Goal: Task Accomplishment & Management: Manage account settings

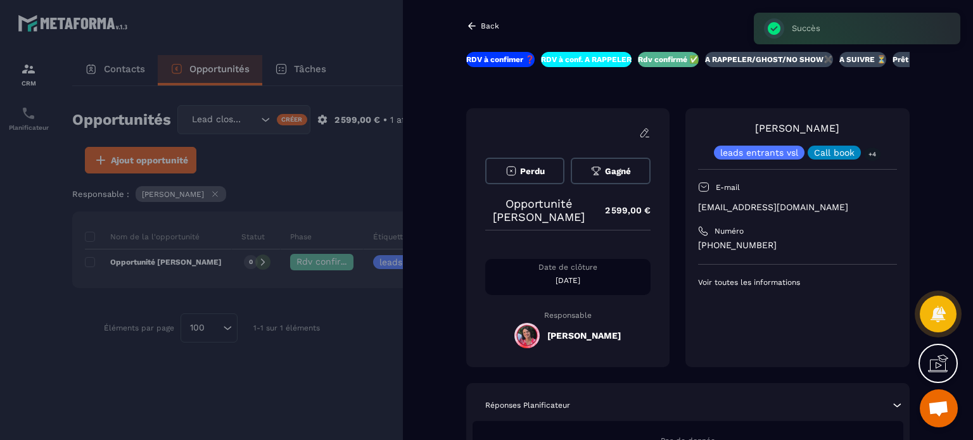
scroll to position [3299, 0]
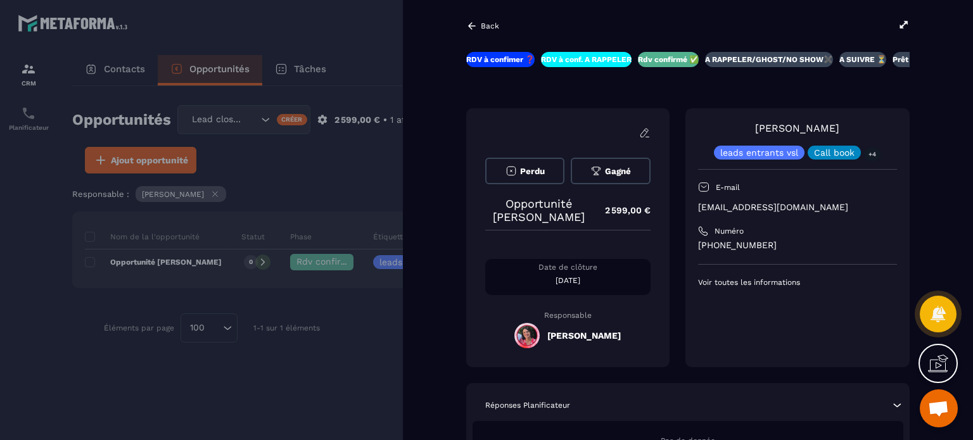
click at [481, 25] on p "Back" at bounding box center [490, 26] width 18 height 9
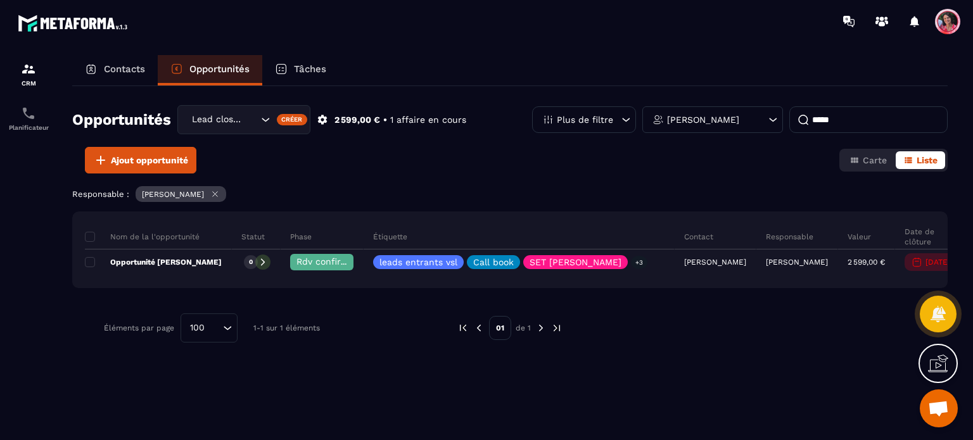
click at [270, 124] on div "Search for option" at bounding box center [281, 119] width 44 height 13
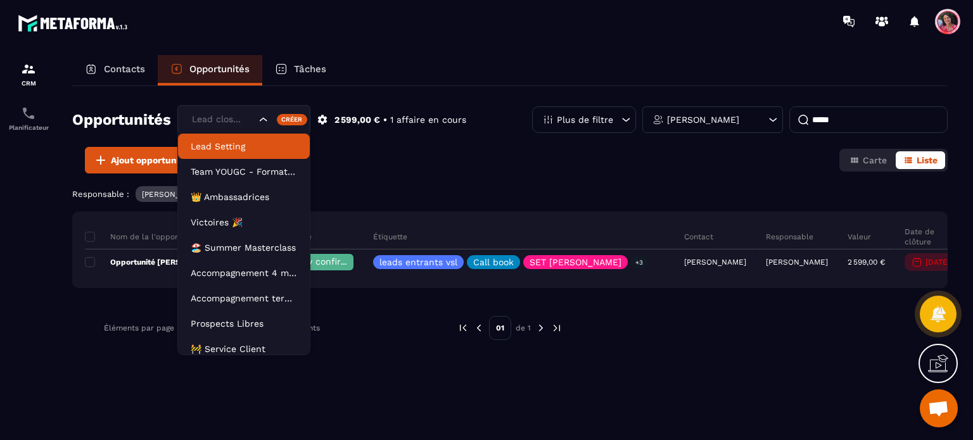
click at [256, 151] on p "Lead Setting" at bounding box center [244, 146] width 106 height 13
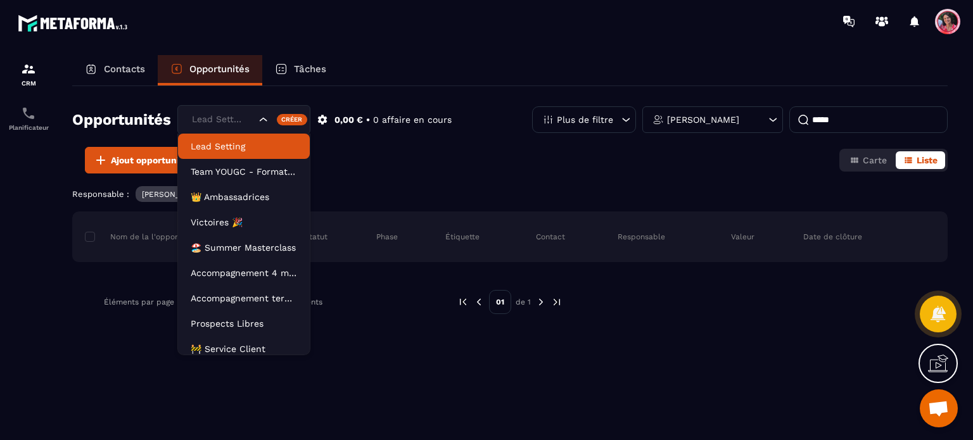
click at [264, 131] on div "Lead Setting" at bounding box center [243, 119] width 133 height 29
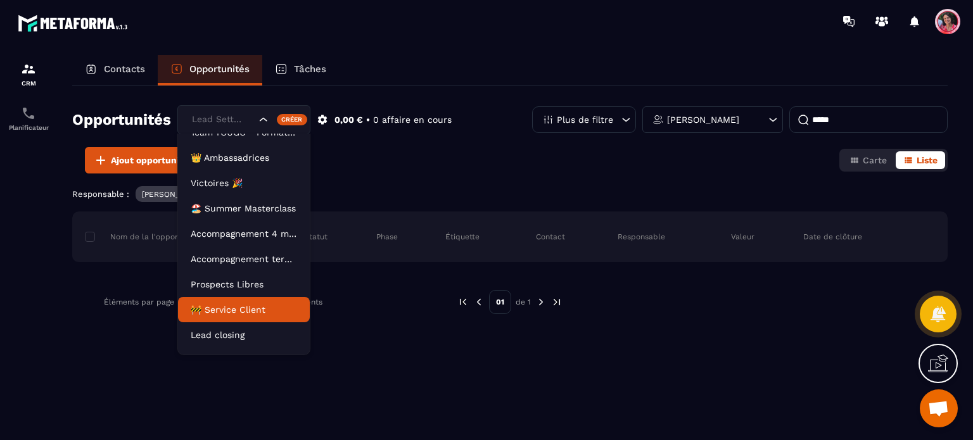
scroll to position [57, 0]
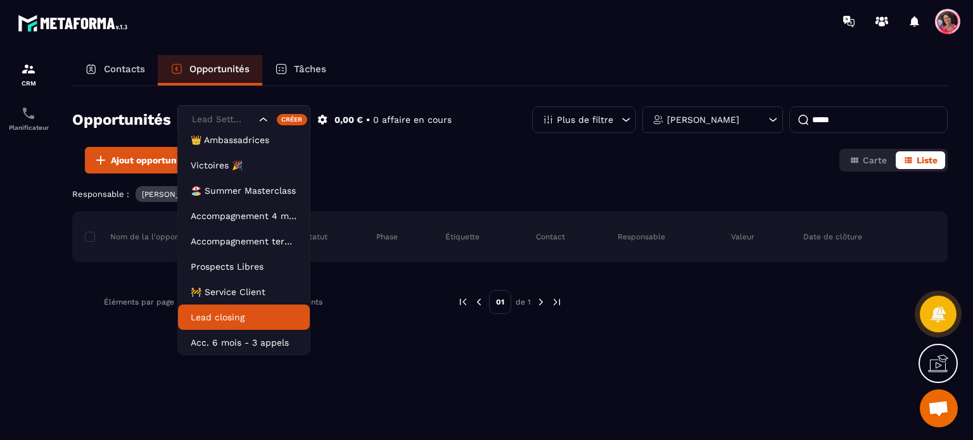
click at [241, 318] on p "Lead closing" at bounding box center [244, 317] width 106 height 13
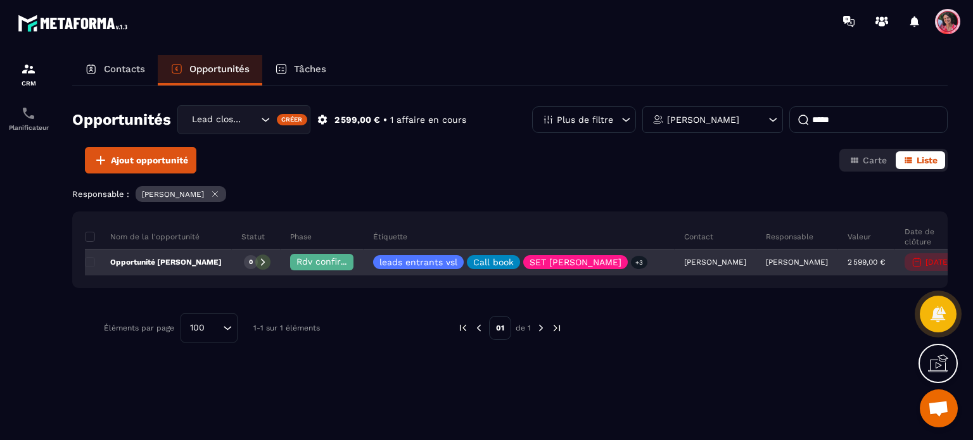
click at [324, 259] on span "Rdv confirmé ✅" at bounding box center [332, 262] width 72 height 10
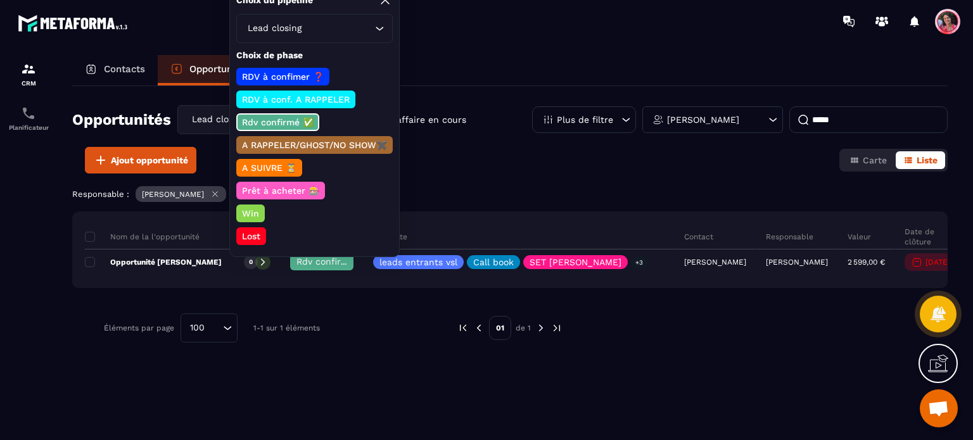
click at [297, 34] on div "Lead closing" at bounding box center [308, 29] width 130 height 14
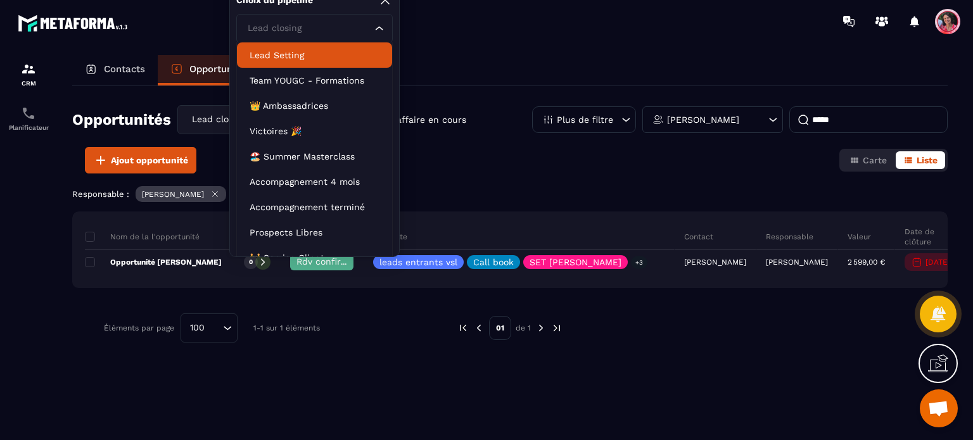
click at [300, 51] on p "Lead Setting" at bounding box center [315, 55] width 130 height 13
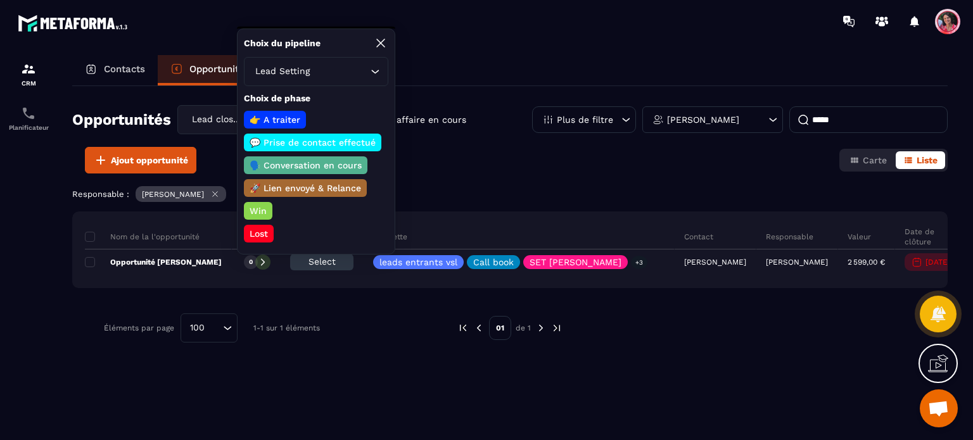
click at [307, 142] on p "💬 Prise de contact effectué" at bounding box center [313, 142] width 130 height 13
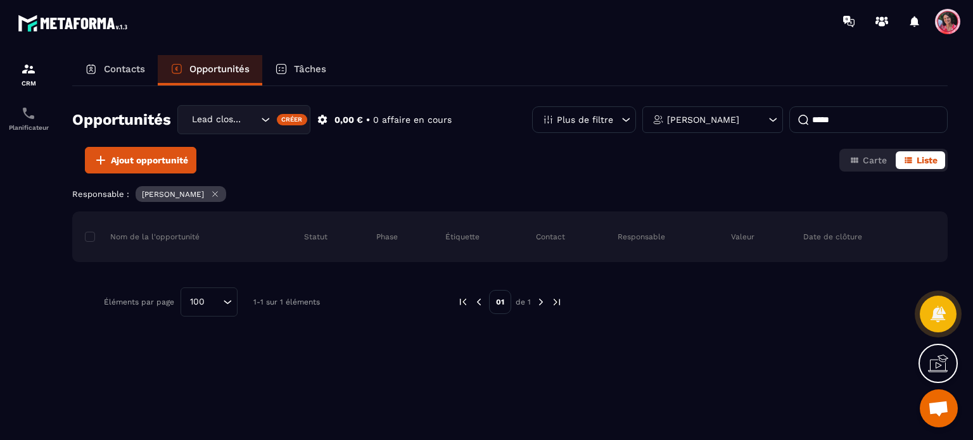
click at [297, 65] on p "Tâches" at bounding box center [310, 68] width 32 height 11
